Goal: Task Accomplishment & Management: Manage account settings

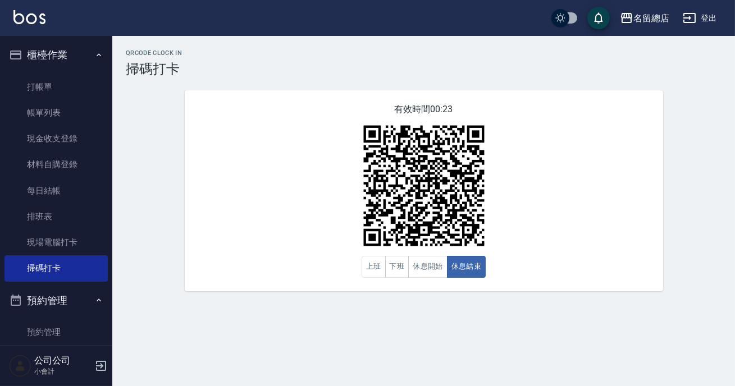
scroll to position [127, 0]
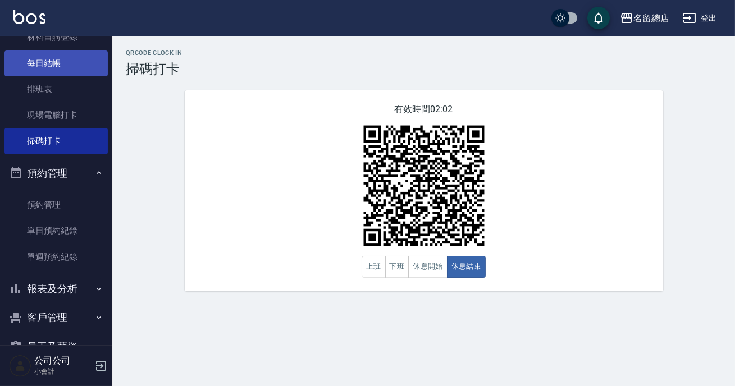
click at [66, 66] on link "每日結帳" at bounding box center [55, 64] width 103 height 26
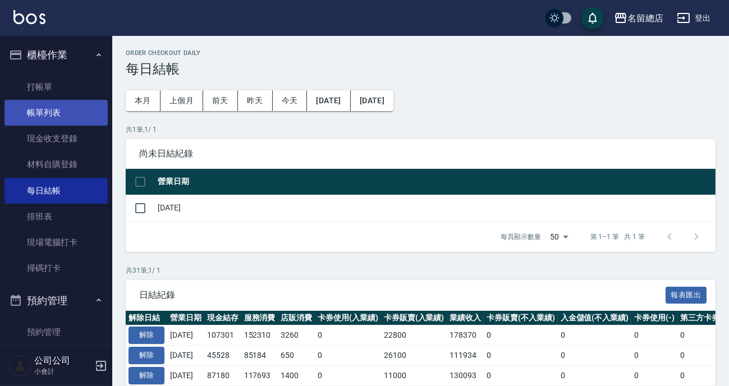
click at [71, 107] on link "帳單列表" at bounding box center [55, 113] width 103 height 26
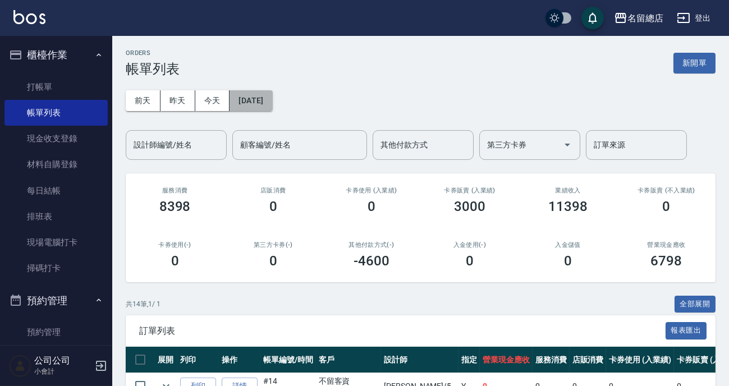
click at [270, 93] on button "2025/08/16" at bounding box center [251, 100] width 43 height 21
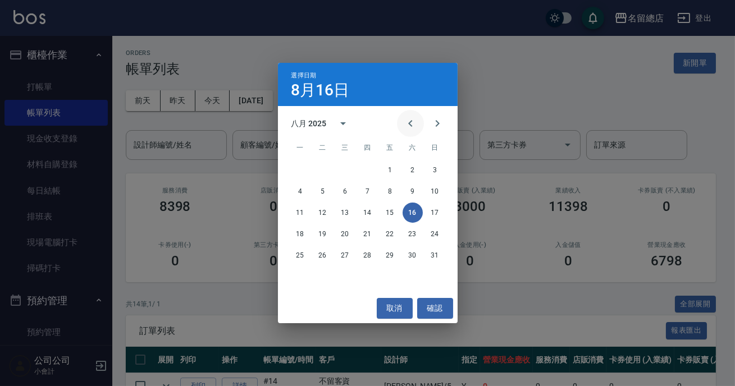
click at [410, 121] on icon "Previous month" at bounding box center [410, 123] width 13 height 13
click at [408, 215] on button "19" at bounding box center [412, 213] width 20 height 20
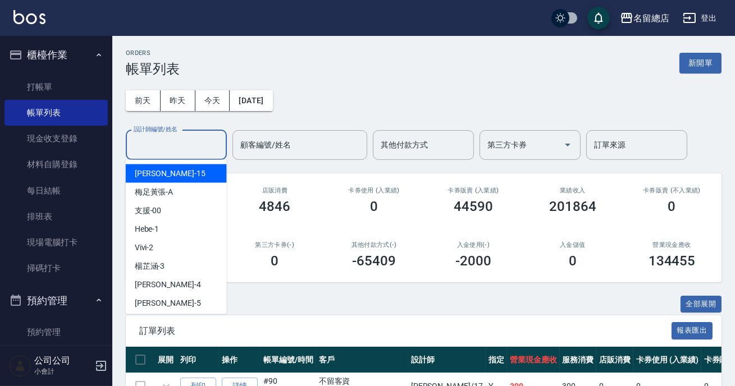
click at [202, 145] on input "設計師編號/姓名" at bounding box center [176, 145] width 91 height 20
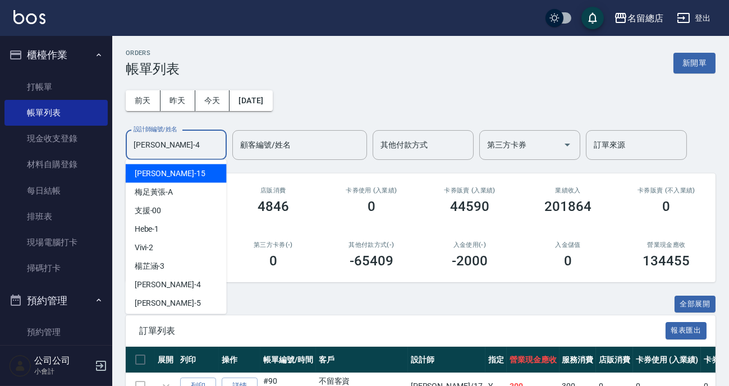
type input "Amy-4"
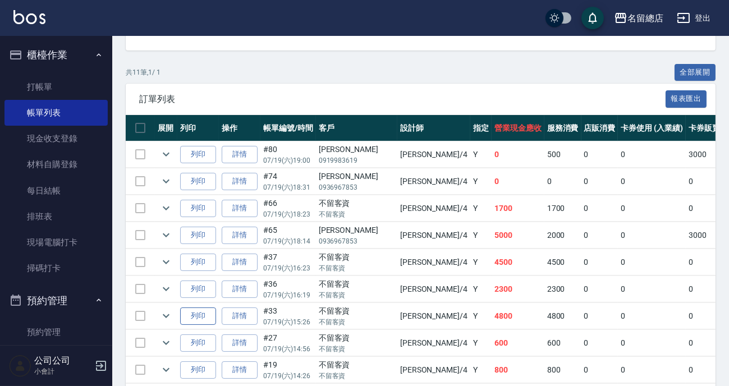
scroll to position [334, 0]
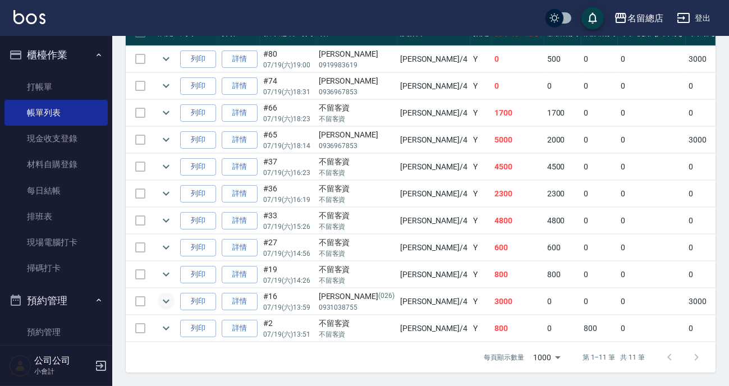
click at [168, 295] on icon "expand row" at bounding box center [165, 301] width 13 height 13
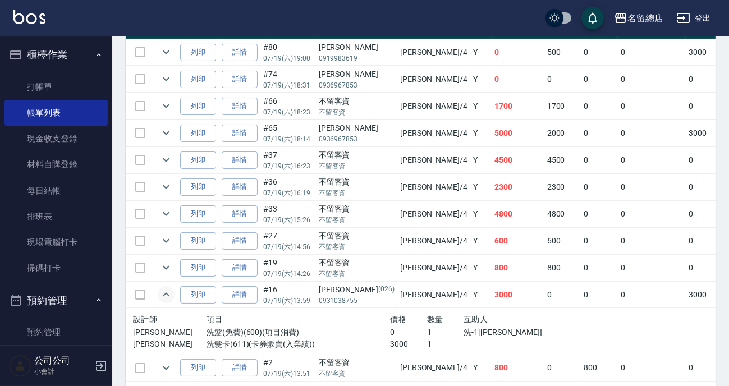
click at [242, 297] on link "詳情" at bounding box center [240, 294] width 36 height 17
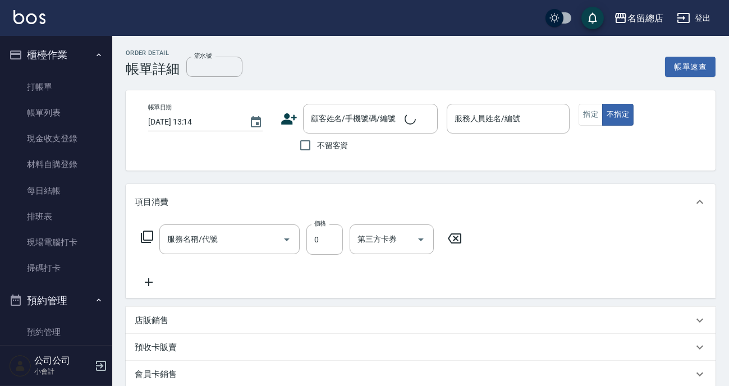
type input "2025/07/19 13:59"
type input "Amy-4"
type input "洗髮(免費)(600)"
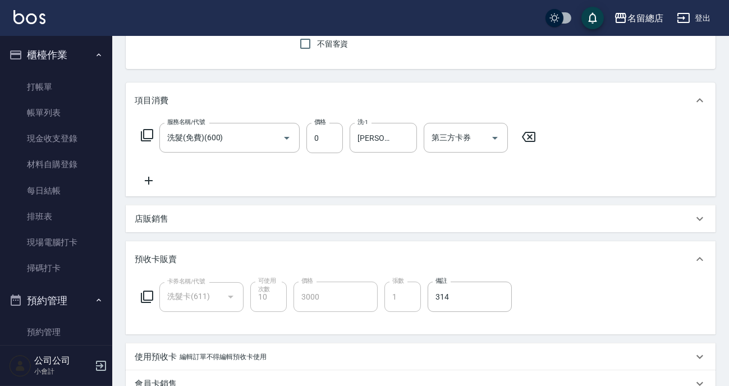
type input "洗髮卡(611)"
type input "蔣秀芬/0931038755/026"
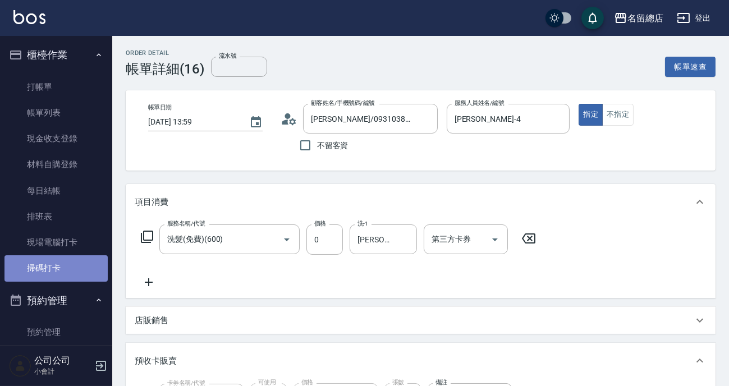
click at [56, 273] on link "掃碼打卡" at bounding box center [55, 268] width 103 height 26
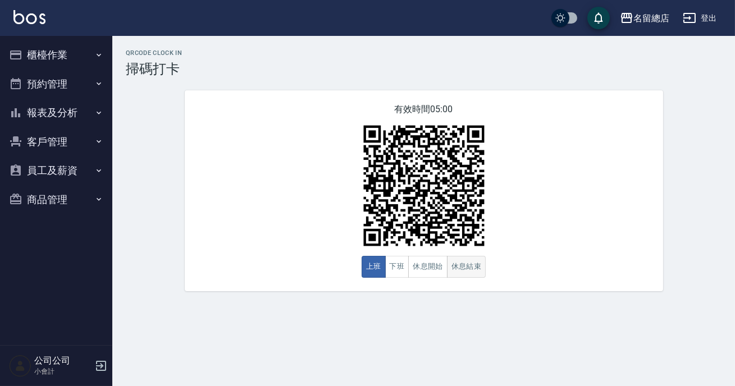
click at [459, 265] on button "休息結束" at bounding box center [466, 267] width 39 height 22
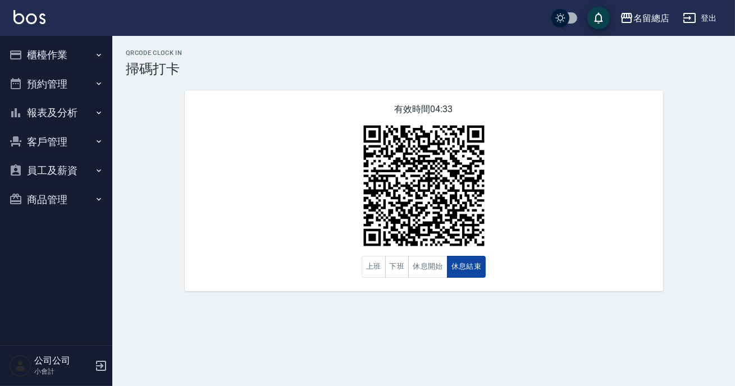
click at [457, 265] on button "休息結束" at bounding box center [466, 267] width 39 height 22
click at [418, 268] on button "休息開始" at bounding box center [427, 267] width 39 height 22
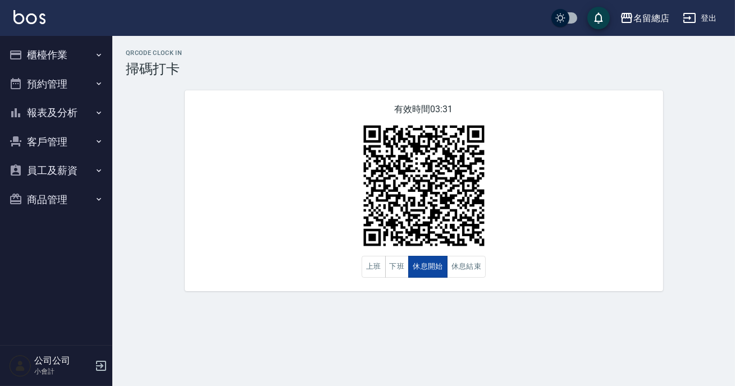
click at [411, 260] on button "休息開始" at bounding box center [427, 267] width 39 height 22
click at [454, 269] on button "休息結束" at bounding box center [466, 267] width 39 height 22
